Goal: Task Accomplishment & Management: Manage account settings

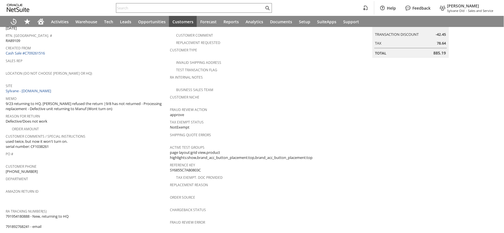
scroll to position [126, 0]
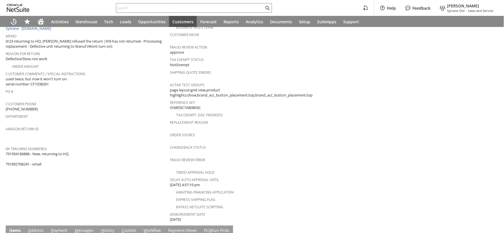
click at [24, 151] on span "791954180888 - New, returning to HQ 791892768241 - email" at bounding box center [37, 159] width 63 height 16
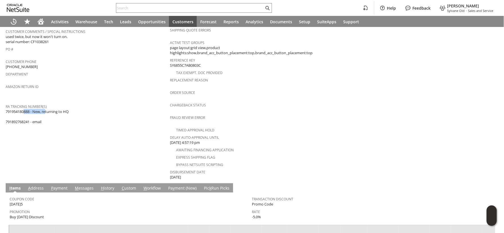
scroll to position [227, 0]
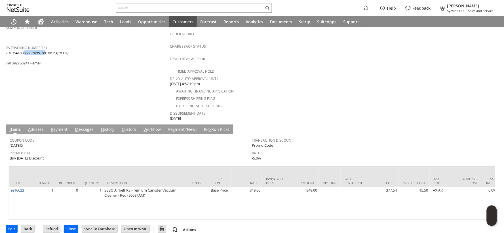
click at [104, 127] on link "H istory" at bounding box center [108, 130] width 16 height 6
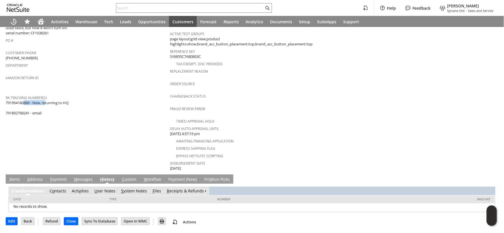
scroll to position [165, 0]
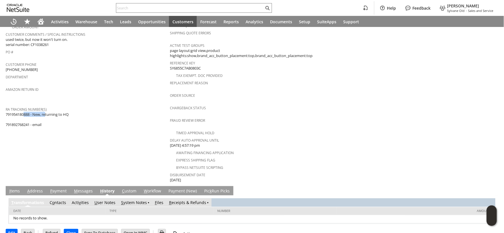
click at [134, 200] on link "S ystem Notes" at bounding box center [134, 202] width 26 height 5
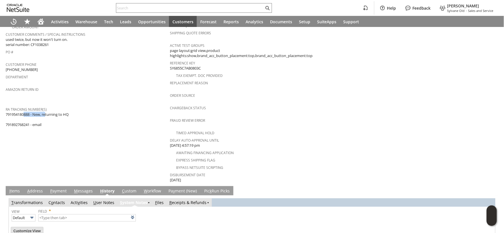
type input "1 to 25 of 88"
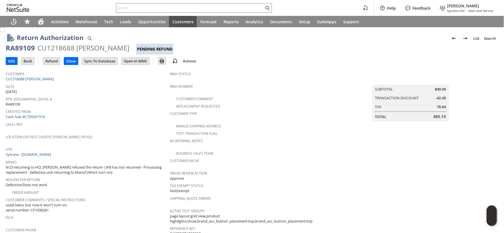
click at [27, 49] on div "RA89109" at bounding box center [20, 47] width 29 height 9
copy div "RA89109"
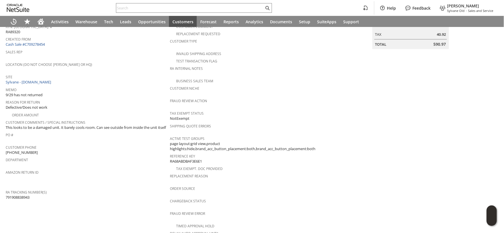
scroll to position [132, 0]
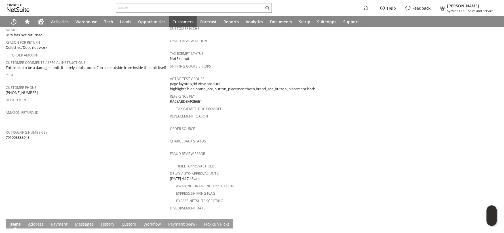
click at [13, 135] on span "791908838943" at bounding box center [18, 137] width 24 height 5
click at [12, 135] on span "791908838943" at bounding box center [18, 137] width 24 height 5
copy span "791908838943"
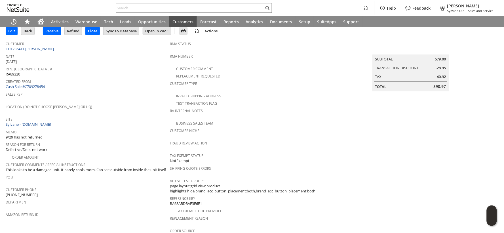
scroll to position [0, 0]
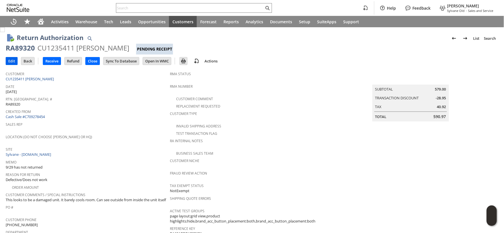
click at [10, 60] on input "Edit" at bounding box center [11, 60] width 11 height 7
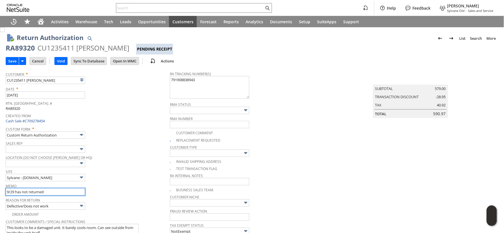
click at [13, 191] on input "9/29 has not returned" at bounding box center [45, 191] width 79 height 7
drag, startPoint x: 13, startPoint y: 191, endPoint x: -1, endPoint y: 192, distance: 13.9
click at [0, 192] on html "Help Feedback Melissa Mashburn Sylvane Old - Sales and Service Activities Wareh…" at bounding box center [252, 116] width 504 height 233
type input "10/13 has not returned and tracking is invalid - CLOSING - if returned, ask Cob…"
click at [14, 61] on input "Save" at bounding box center [12, 60] width 13 height 7
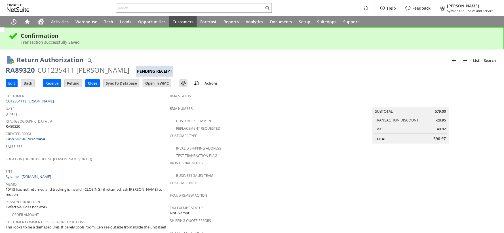
click at [93, 82] on input "Close" at bounding box center [93, 82] width 14 height 7
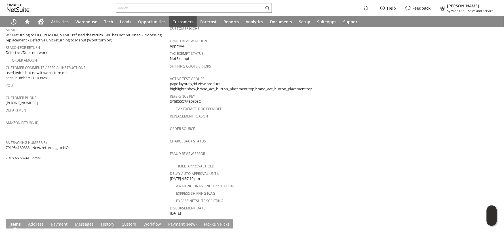
scroll to position [101, 0]
